Goal: Task Accomplishment & Management: Complete application form

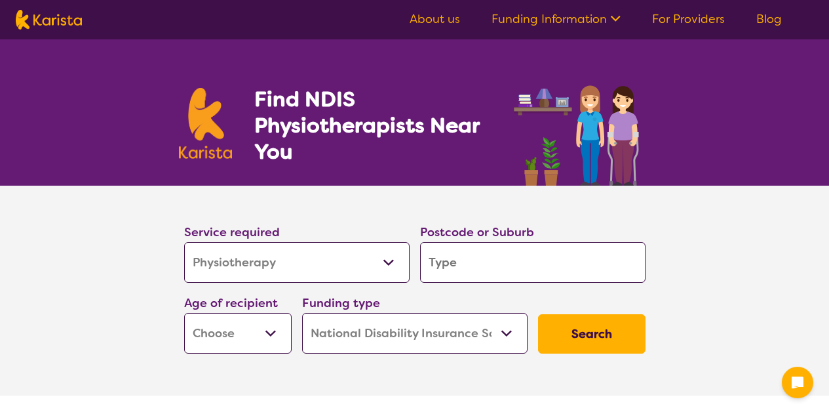
select select "Physiotherapy"
select select "NDIS"
select select "Physiotherapy"
select select "NDIS"
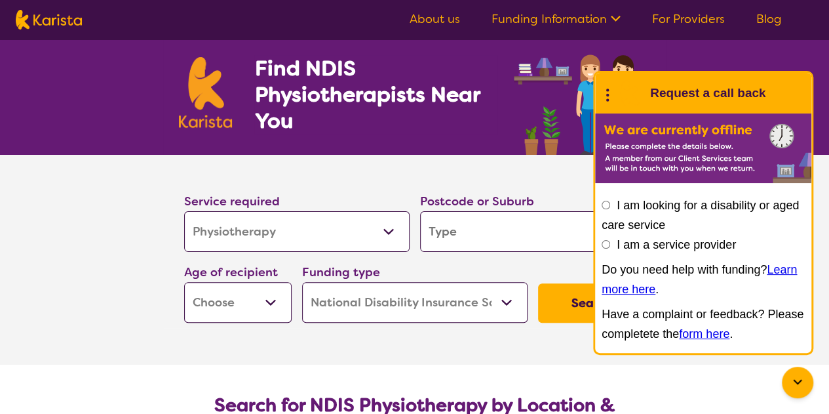
scroll to position [27, 0]
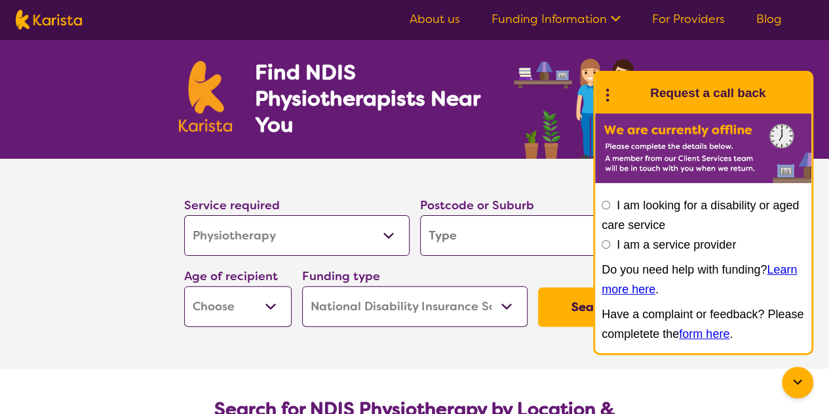
click at [527, 22] on link "Funding Information" at bounding box center [556, 19] width 129 height 16
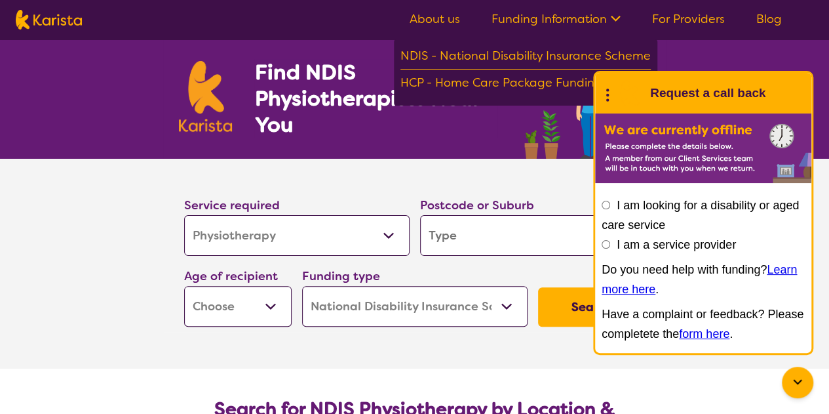
click at [439, 33] on nav "About us Funding Information NDIS - National Disability Insurance Scheme HCP - …" at bounding box center [414, 19] width 829 height 39
click at [435, 30] on nav "About us Funding Information NDIS - National Disability Insurance Scheme HCP - …" at bounding box center [414, 19] width 829 height 39
click at [426, 23] on link "About us" at bounding box center [435, 19] width 50 height 16
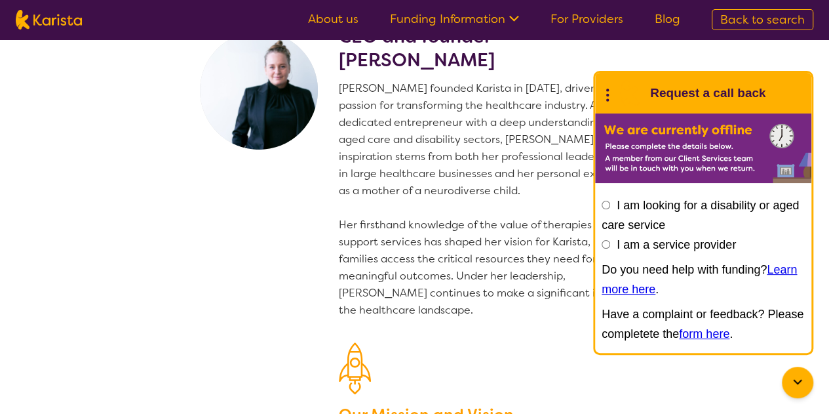
scroll to position [3, 0]
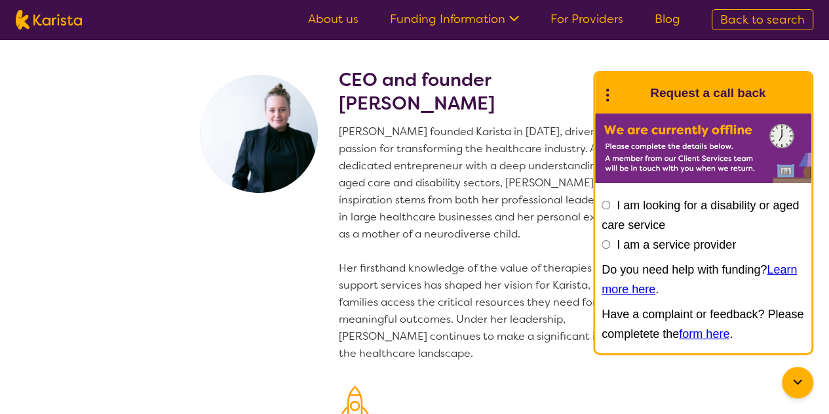
click at [782, 53] on section "CEO and founder [PERSON_NAME] [PERSON_NAME] founded Karista in [DATE], driven b…" at bounding box center [414, 317] width 829 height 561
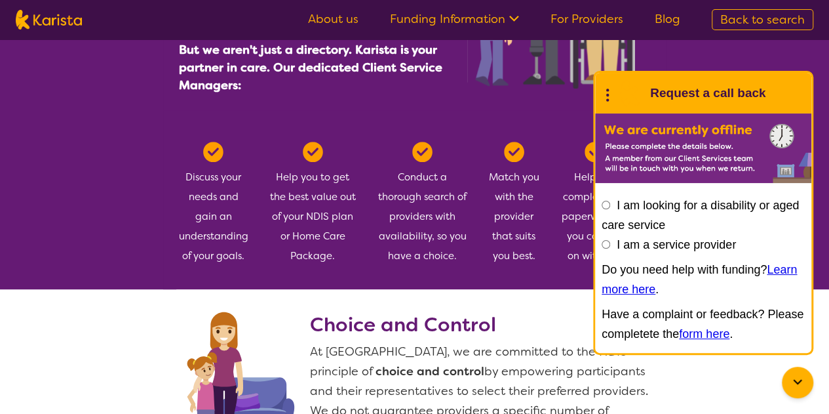
scroll to position [728, 0]
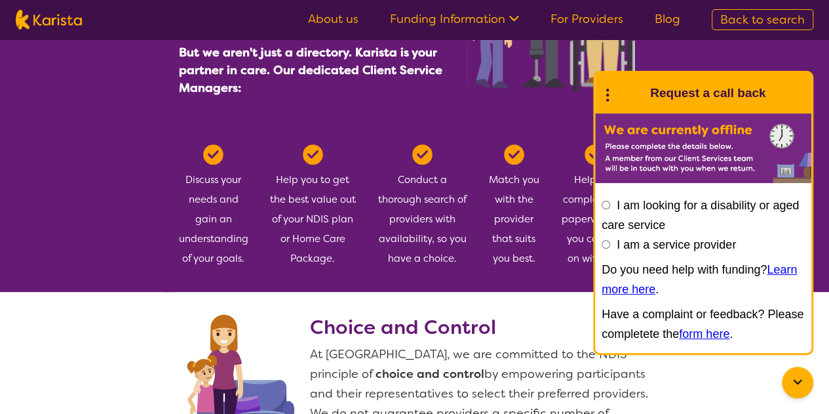
click at [458, 166] on div "Conduct a thorough search of providers with availability, so you have a choice." at bounding box center [423, 206] width 90 height 124
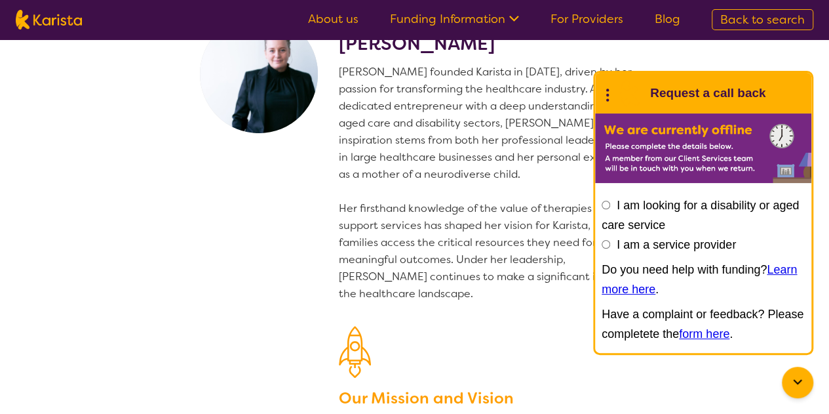
scroll to position [0, 0]
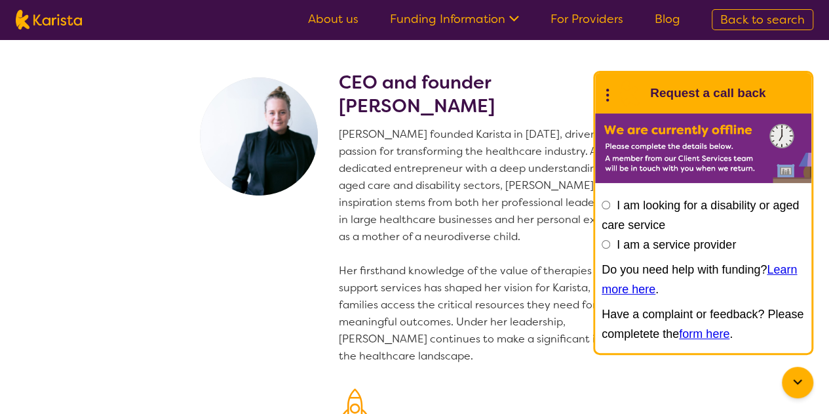
click at [597, 20] on link "For Providers" at bounding box center [587, 19] width 73 height 16
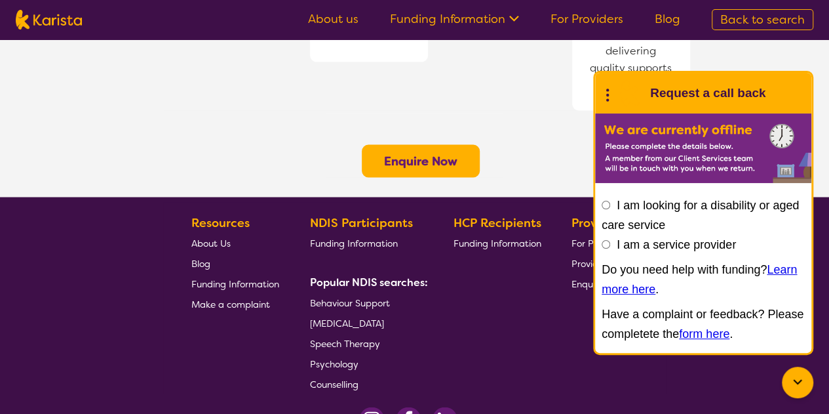
scroll to position [1138, 0]
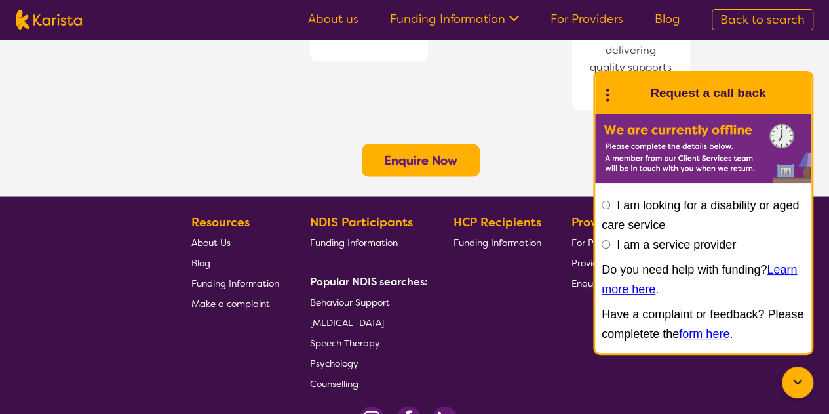
click at [417, 152] on b "Enquire Now" at bounding box center [420, 160] width 73 height 16
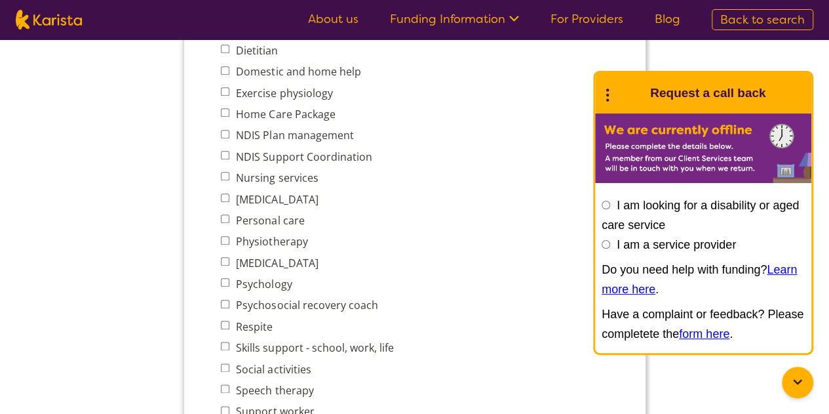
scroll to position [597, 0]
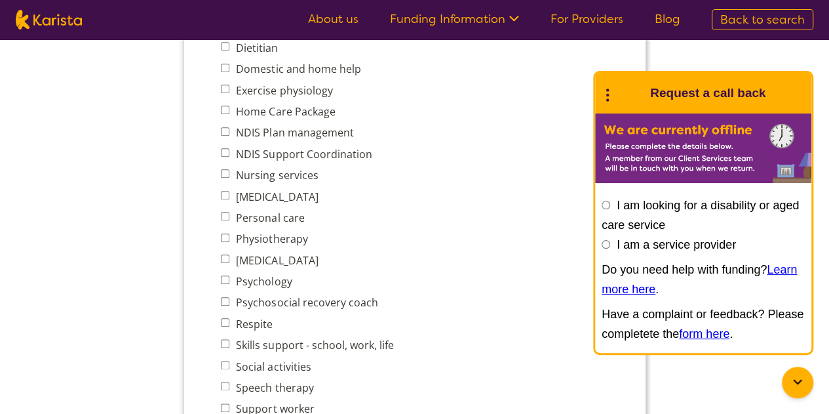
click at [282, 238] on label "Physiotherapy" at bounding box center [268, 238] width 75 height 14
click at [229, 238] on input "Physiotherapy" at bounding box center [224, 237] width 9 height 9
checkbox input "true"
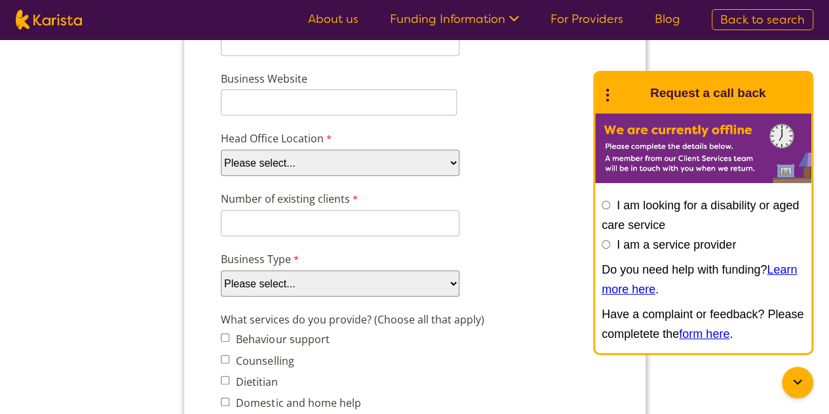
scroll to position [264, 0]
click at [272, 294] on select "Please select... Company Individual/Sole Trader Other (please specify)" at bounding box center [339, 282] width 239 height 26
select select "tfa_88"
click at [220, 296] on select "Please select... Company Individual/Sole Trader Other (please specify)" at bounding box center [339, 282] width 239 height 26
click at [254, 172] on select "Please select... ACT NSW NT QLD SA TAS VIC WA" at bounding box center [339, 162] width 239 height 26
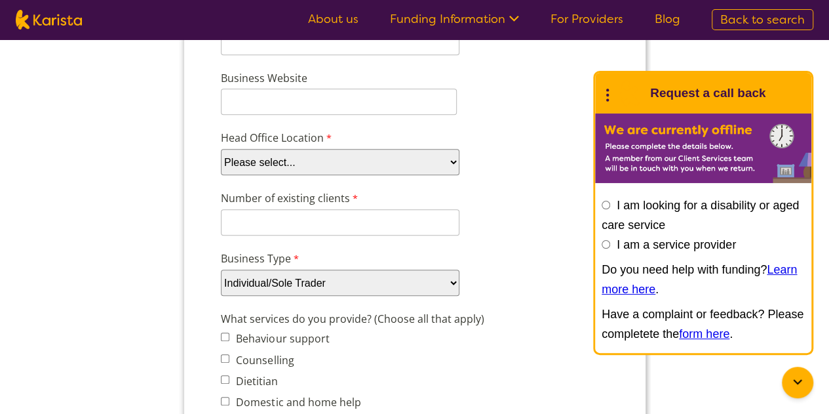
select select "tfa_100"
click at [220, 175] on select "Please select... ACT NSW NT QLD SA TAS VIC WA" at bounding box center [339, 162] width 239 height 26
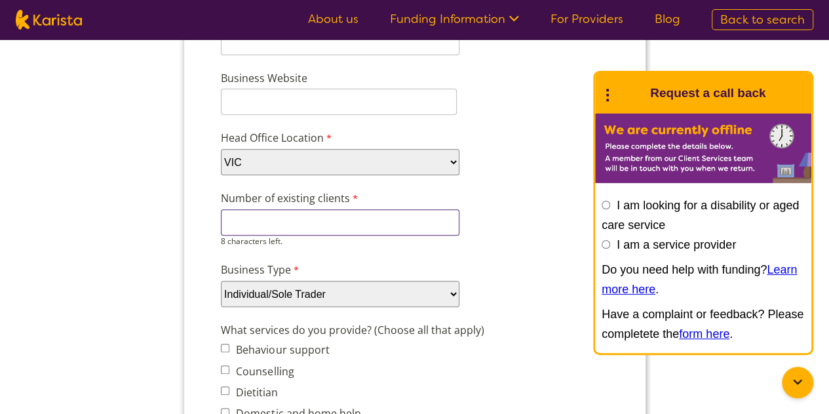
click at [248, 229] on input "Number of existing clients" at bounding box center [339, 222] width 239 height 26
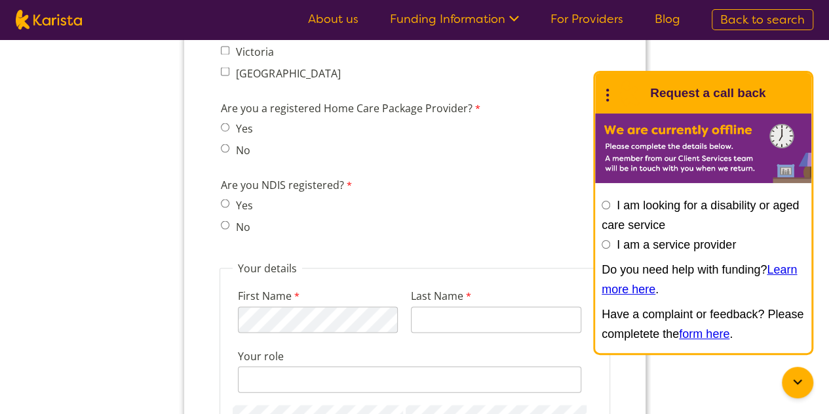
scroll to position [1179, 0]
click at [227, 203] on input "Yes" at bounding box center [224, 202] width 9 height 9
radio input "true"
click at [229, 123] on span "Yes" at bounding box center [240, 127] width 40 height 18
click at [224, 125] on input "Yes" at bounding box center [224, 126] width 9 height 9
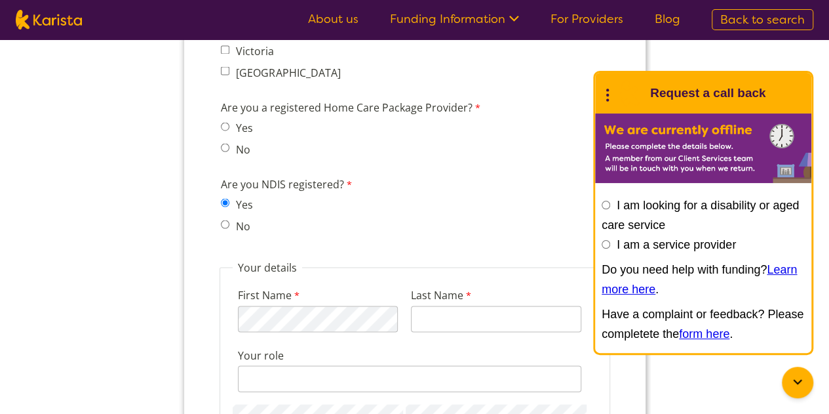
radio input "true"
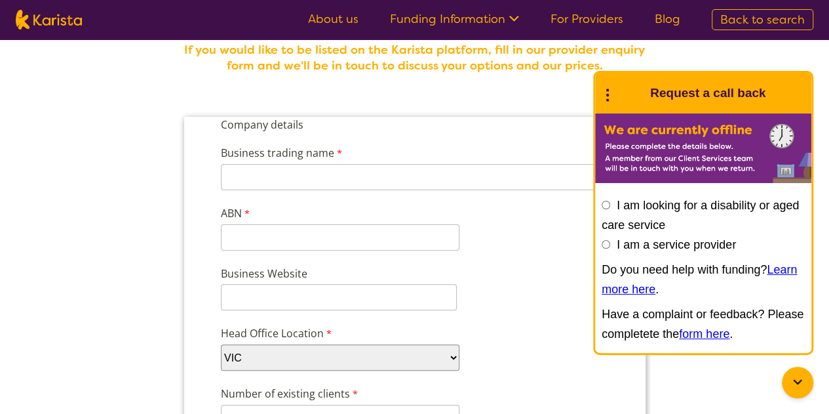
scroll to position [0, 0]
